Goal: Task Accomplishment & Management: Manage account settings

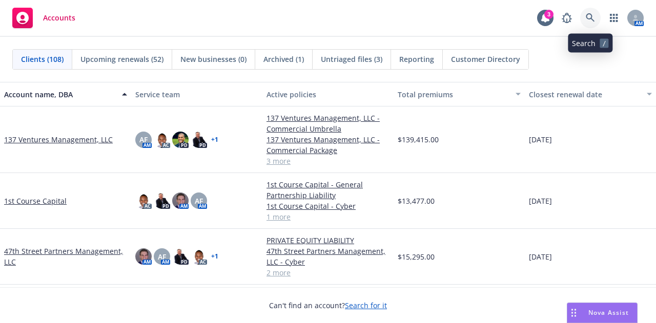
click at [592, 22] on icon at bounding box center [589, 17] width 9 height 9
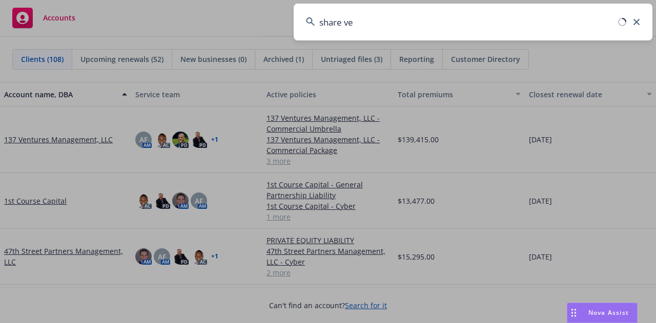
type input "share ven"
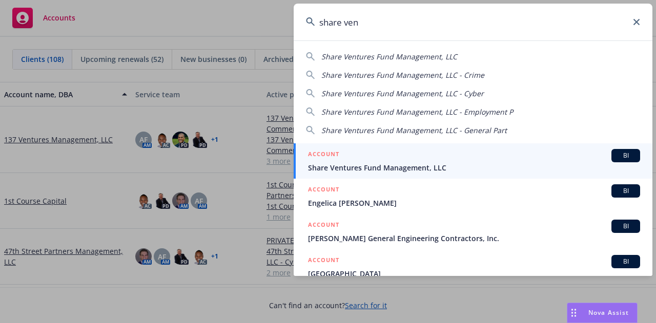
click at [429, 171] on span "Share Ventures Fund Management, LLC" at bounding box center [474, 167] width 332 height 11
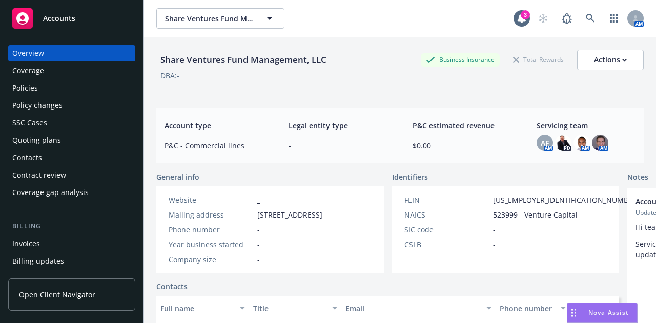
click at [40, 86] on div "Policies" at bounding box center [71, 88] width 119 height 16
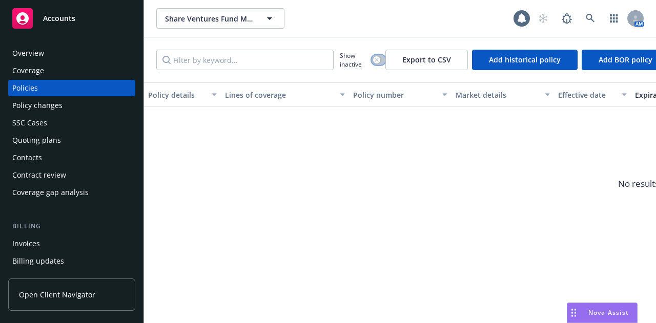
click at [378, 62] on div "button" at bounding box center [376, 59] width 7 height 7
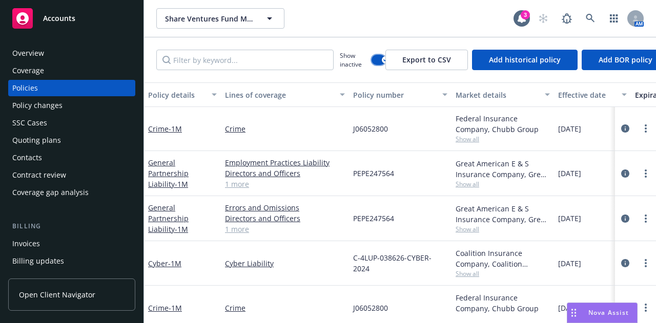
scroll to position [150, 0]
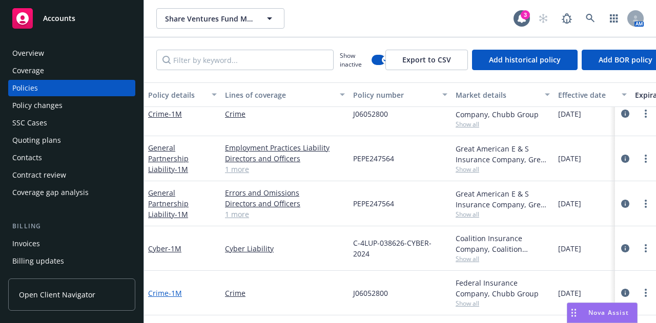
click at [175, 288] on span "- 1M" at bounding box center [174, 293] width 13 height 10
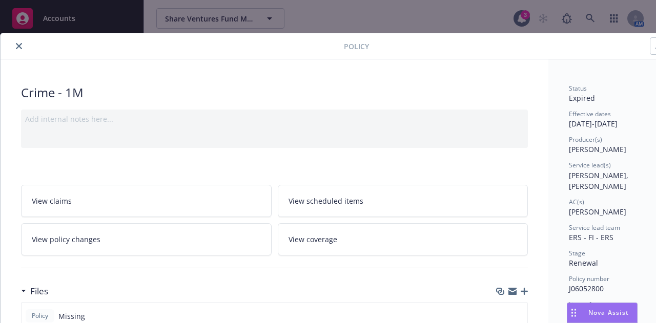
scroll to position [0, 56]
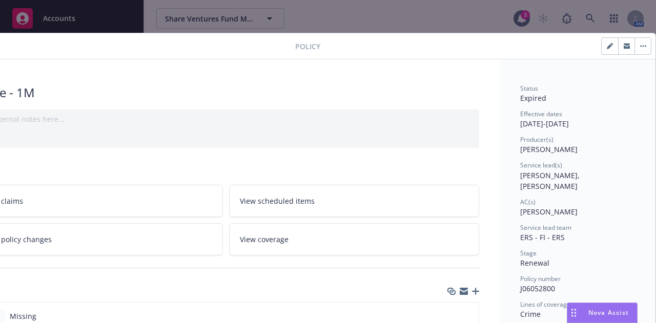
click at [634, 52] on button "button" at bounding box center [642, 46] width 16 height 16
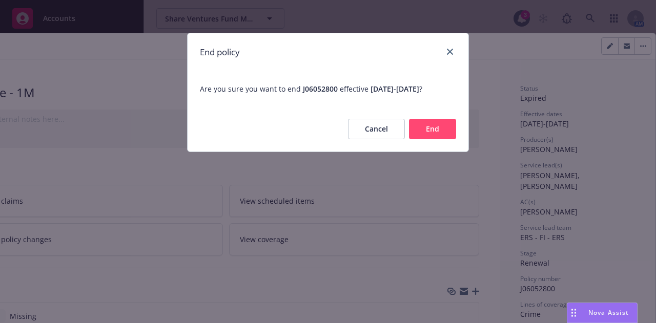
click at [429, 125] on button "End" at bounding box center [432, 129] width 47 height 20
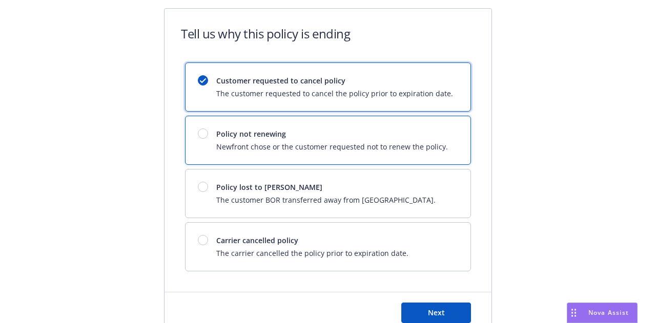
click at [429, 124] on div "Policy not renewing Newfront chose or the customer requested not to renew the p…" at bounding box center [327, 140] width 285 height 48
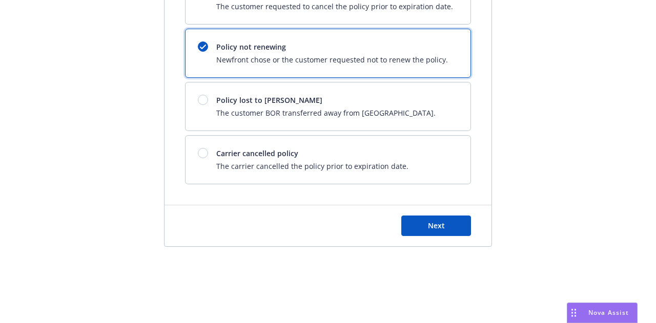
scroll to position [88, 0]
click at [438, 229] on span "Next" at bounding box center [436, 225] width 17 height 10
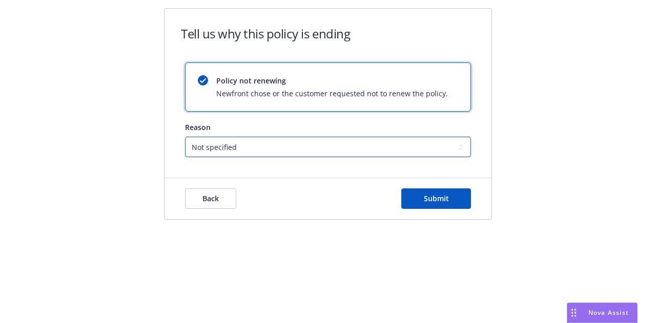
click at [438, 150] on select "Not specified Service Pricing Buyer change M&A, Bankruptcy, or Out of business …" at bounding box center [328, 147] width 286 height 20
click at [185, 137] on select "Not specified Service Pricing Buyer change M&A, Bankruptcy, or Out of business …" at bounding box center [328, 147] width 286 height 20
click at [427, 197] on span "Submit" at bounding box center [436, 199] width 25 height 10
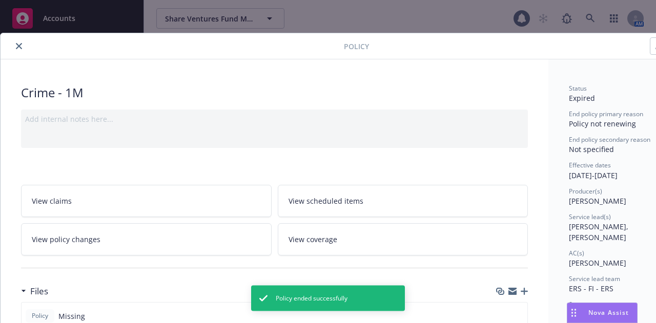
scroll to position [31, 0]
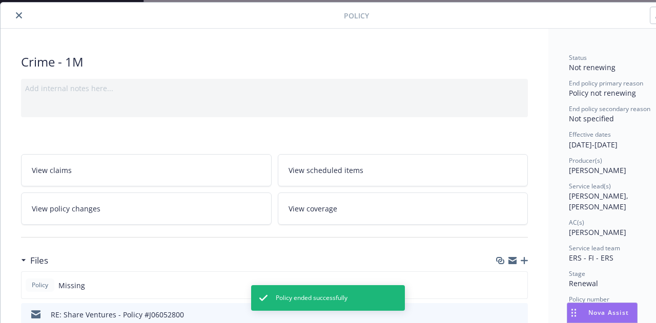
click at [21, 15] on icon "close" at bounding box center [19, 15] width 6 height 6
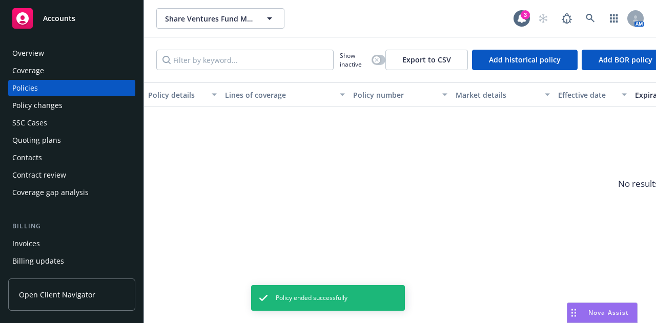
click at [62, 23] on span "Accounts" at bounding box center [59, 18] width 32 height 8
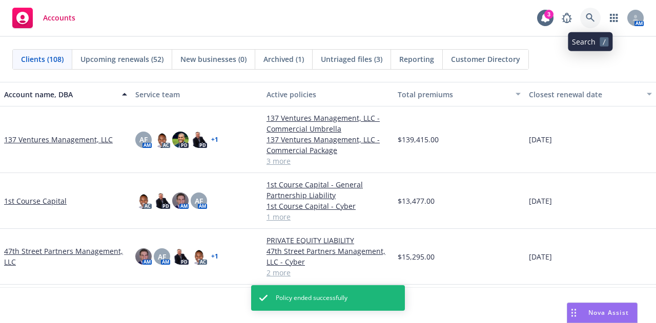
click at [587, 18] on icon at bounding box center [589, 17] width 9 height 9
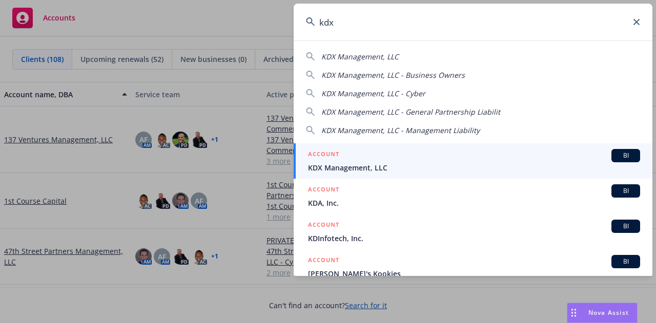
type input "kdx"
click at [430, 157] on div "ACCOUNT BI" at bounding box center [474, 155] width 332 height 13
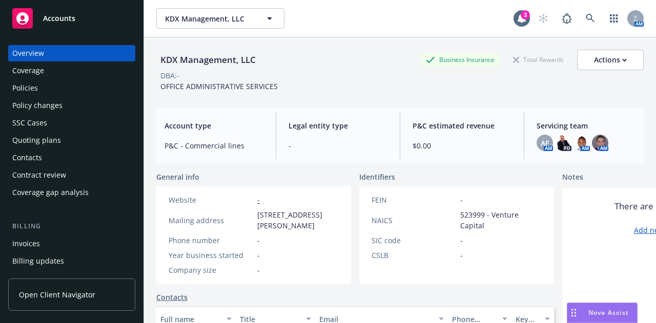
click at [53, 145] on div "Quoting plans" at bounding box center [36, 140] width 49 height 16
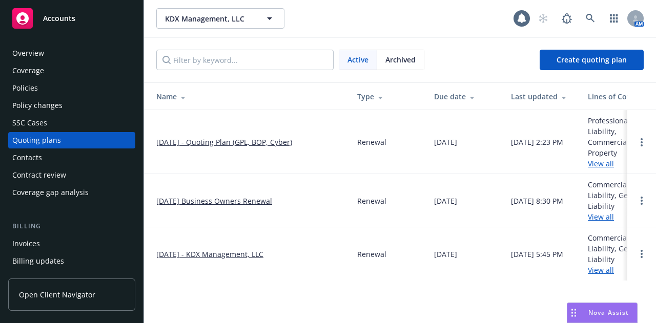
click at [257, 137] on link "[DATE] - Quoting Plan (GPL, BOP, Cyber)" at bounding box center [224, 142] width 136 height 11
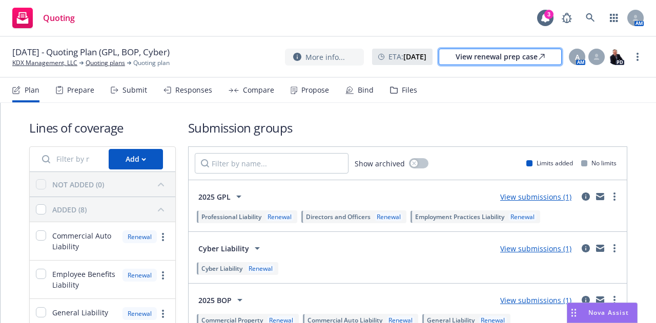
click at [479, 58] on div "View renewal prep case" at bounding box center [499, 56] width 89 height 15
click at [401, 94] on div "Files" at bounding box center [408, 90] width 15 height 8
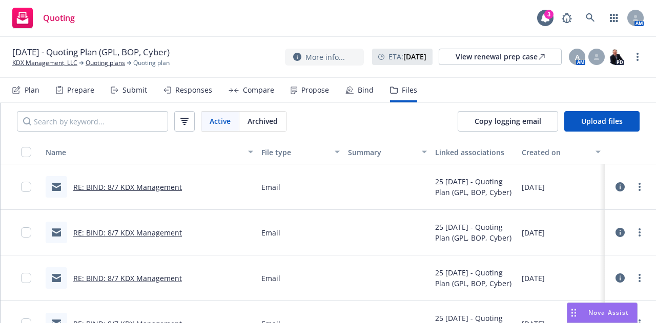
click at [110, 188] on link "RE: BIND: 8/7 KDX Management" at bounding box center [127, 187] width 109 height 10
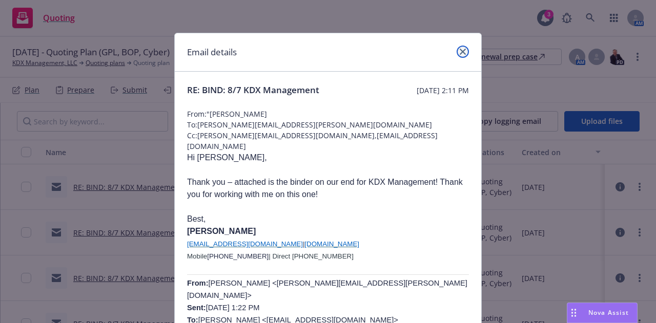
click at [459, 52] on icon "close" at bounding box center [462, 52] width 6 height 6
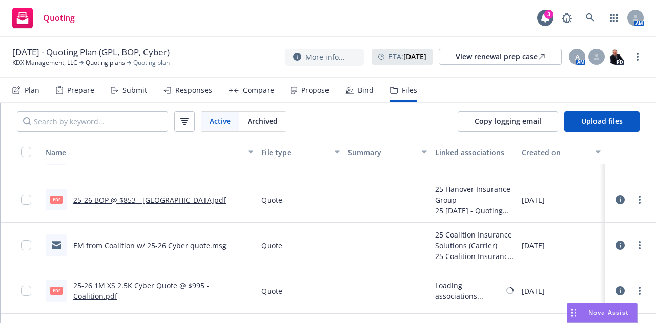
scroll to position [1075, 0]
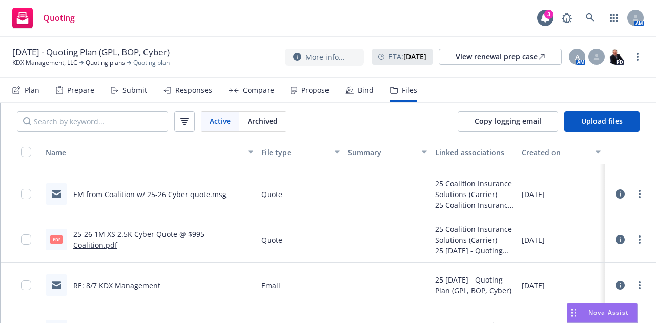
click at [208, 197] on link "EM from Coalition w/ 25-26 Cyber quote.msg" at bounding box center [149, 194] width 153 height 10
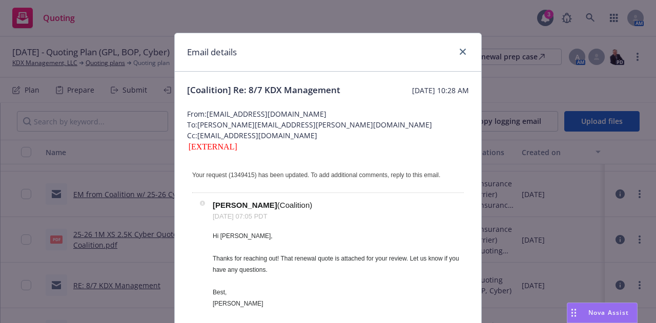
scroll to position [102, 0]
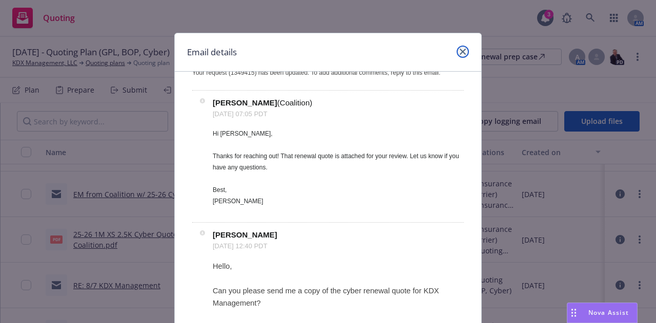
click at [459, 54] on icon "close" at bounding box center [462, 52] width 6 height 6
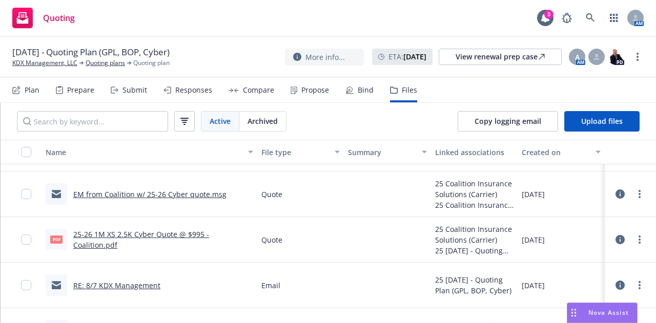
click at [441, 19] on div "Quoting 3 AM" at bounding box center [328, 18] width 656 height 37
click at [37, 55] on span "[DATE] - Quoting Plan (GPL, BOP, Cyber)" at bounding box center [90, 52] width 157 height 12
click at [37, 66] on link "KDX Management, LLC" at bounding box center [44, 62] width 65 height 9
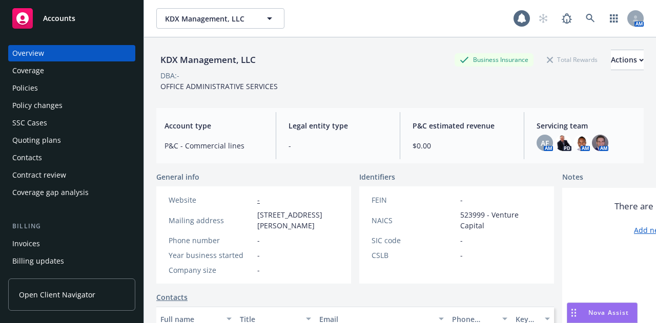
click at [49, 20] on span "Accounts" at bounding box center [59, 18] width 32 height 8
